Goal: Register for event/course

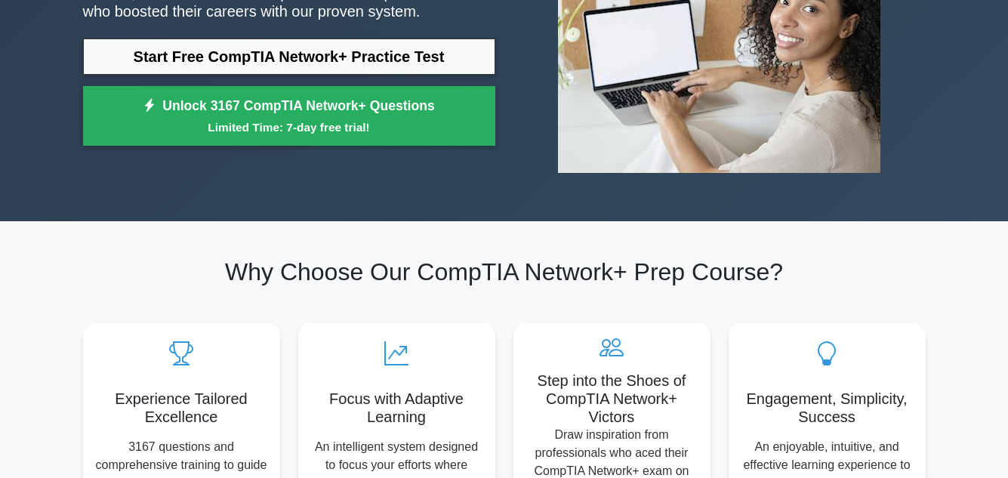
scroll to position [227, 0]
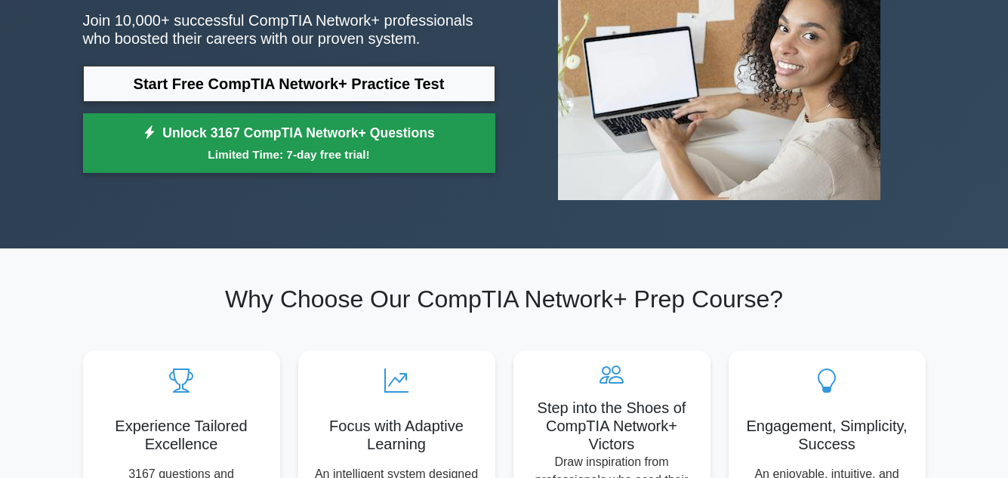
click at [245, 134] on link "Unlock 3167 CompTIA Network+ Questions Limited Time: 7-day free trial!" at bounding box center [289, 143] width 412 height 60
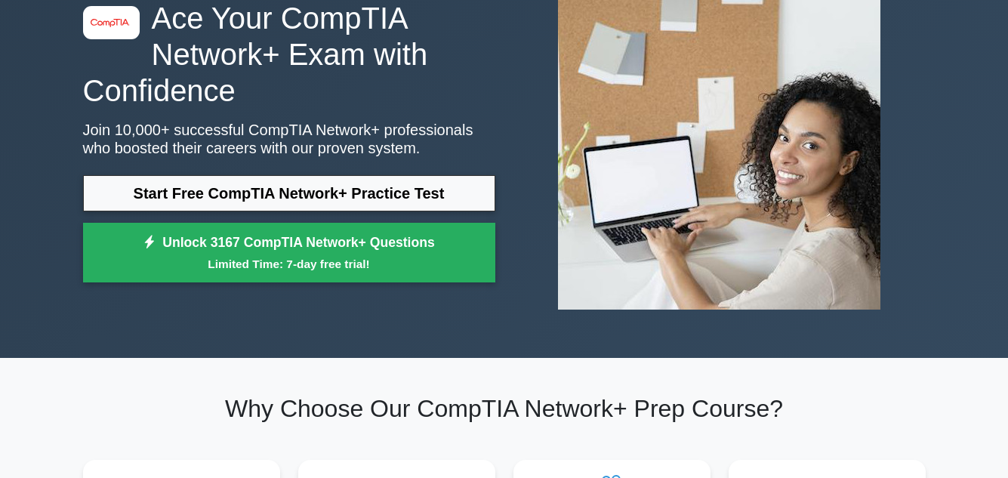
scroll to position [0, 0]
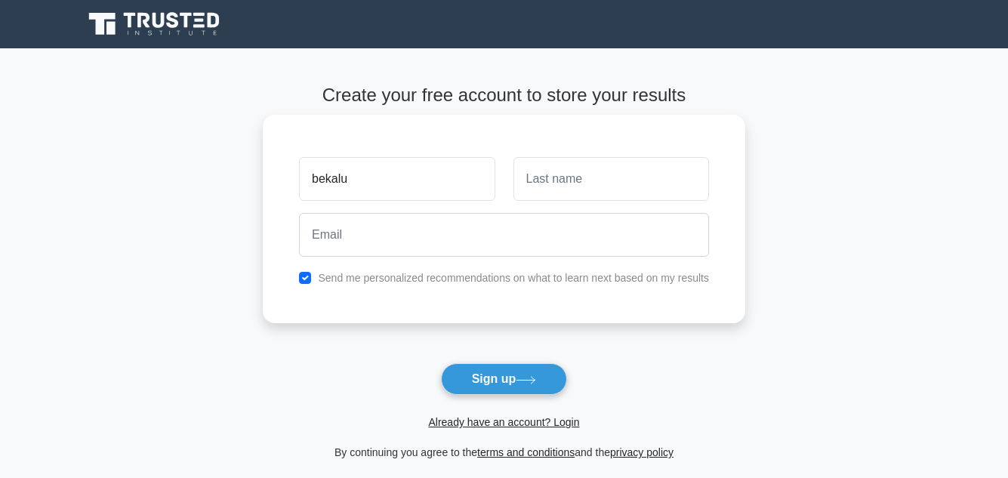
type input "bekalu"
click at [563, 186] on input "text" at bounding box center [612, 179] width 196 height 44
type input "asrat"
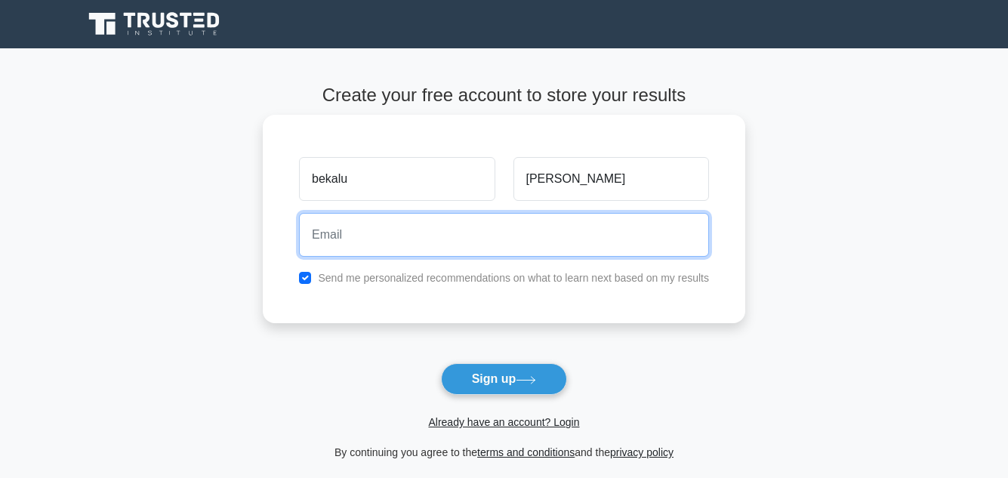
click at [341, 234] on input "email" at bounding box center [504, 235] width 410 height 44
type input "bekaluasrat8@gmail.com"
click at [441, 363] on button "Sign up" at bounding box center [504, 379] width 127 height 32
